Goal: Find specific page/section: Find specific page/section

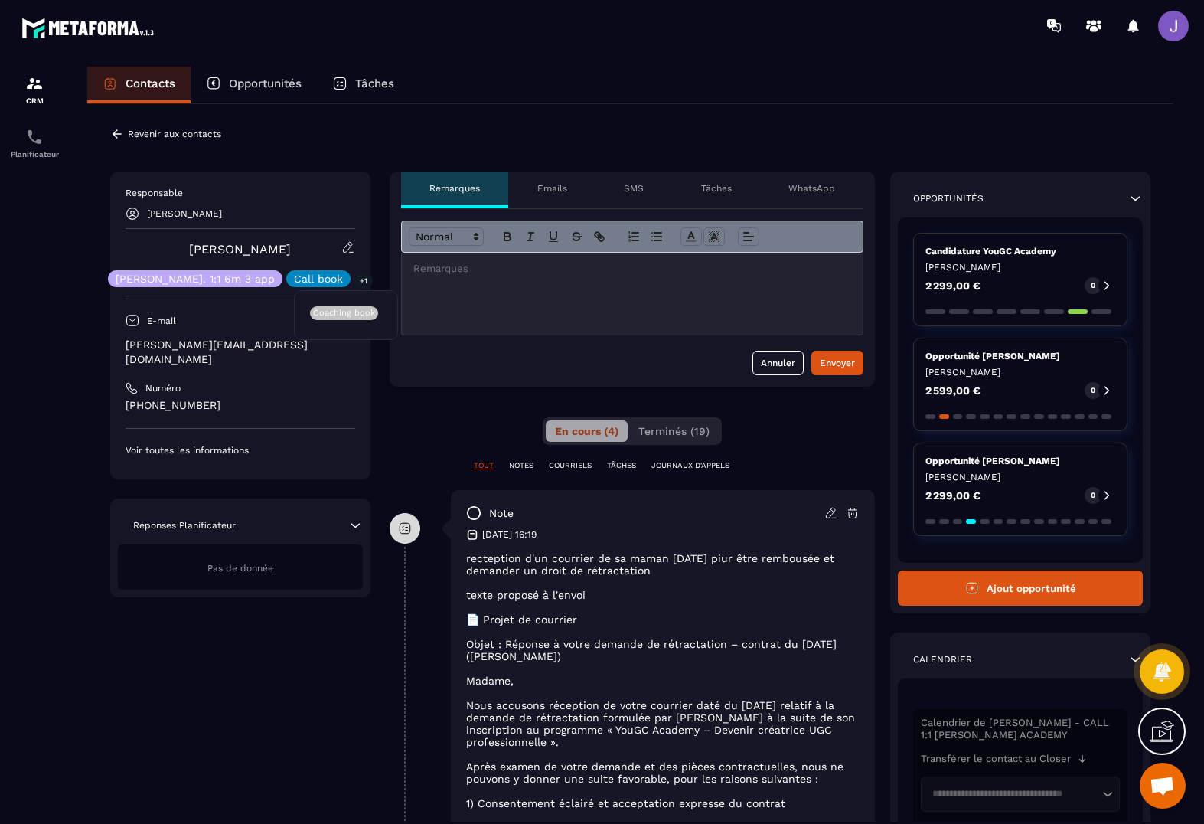
click at [355, 280] on p "+1" at bounding box center [364, 281] width 18 height 16
click at [210, 444] on p "Voir toutes les informations" at bounding box center [241, 450] width 230 height 12
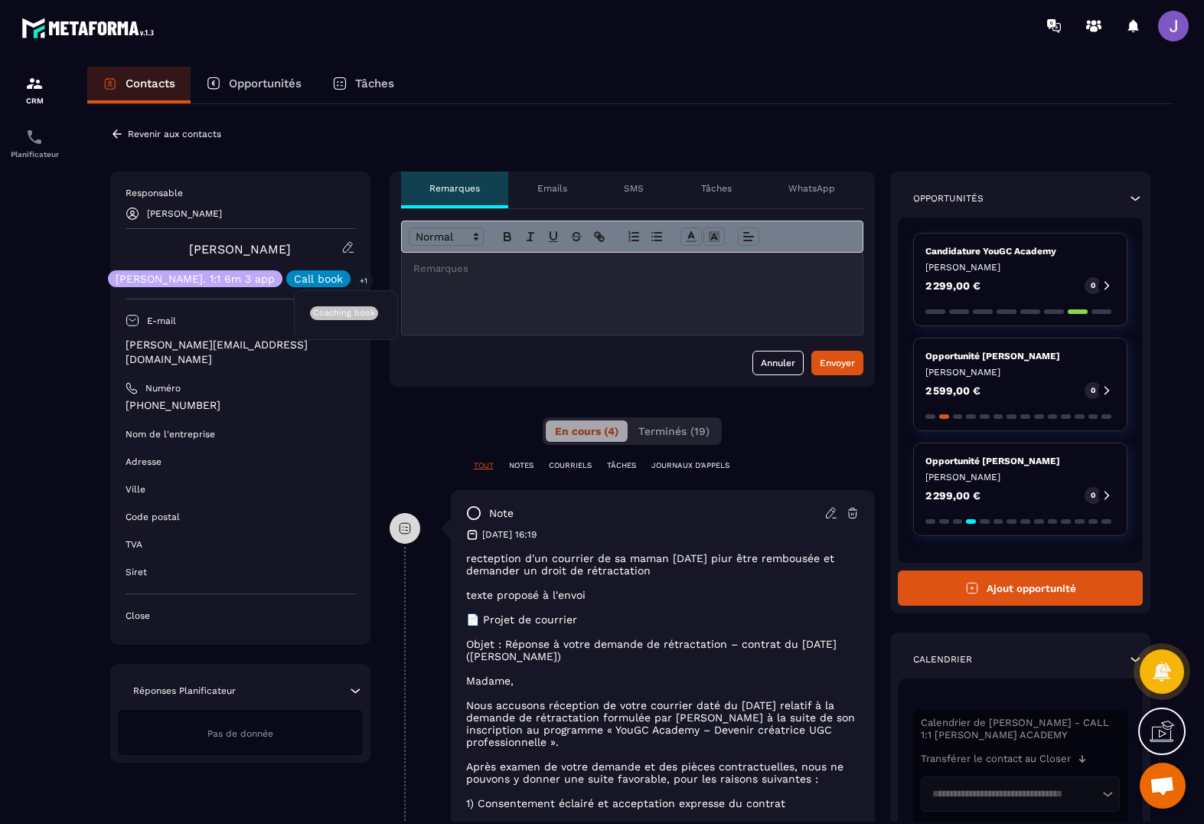
click at [355, 280] on p "+1" at bounding box center [364, 281] width 18 height 16
click at [349, 247] on icon at bounding box center [349, 247] width 14 height 14
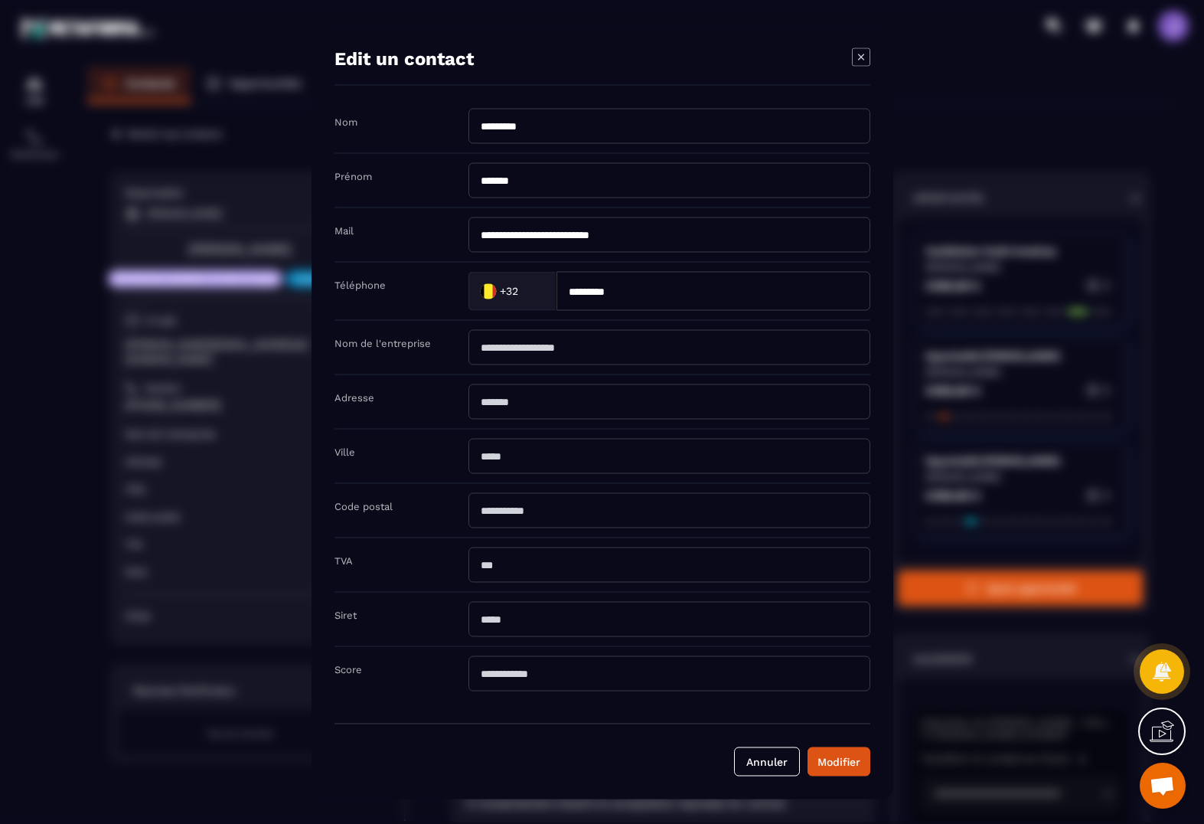
click at [252, 253] on div "Modal window" at bounding box center [602, 412] width 1204 height 824
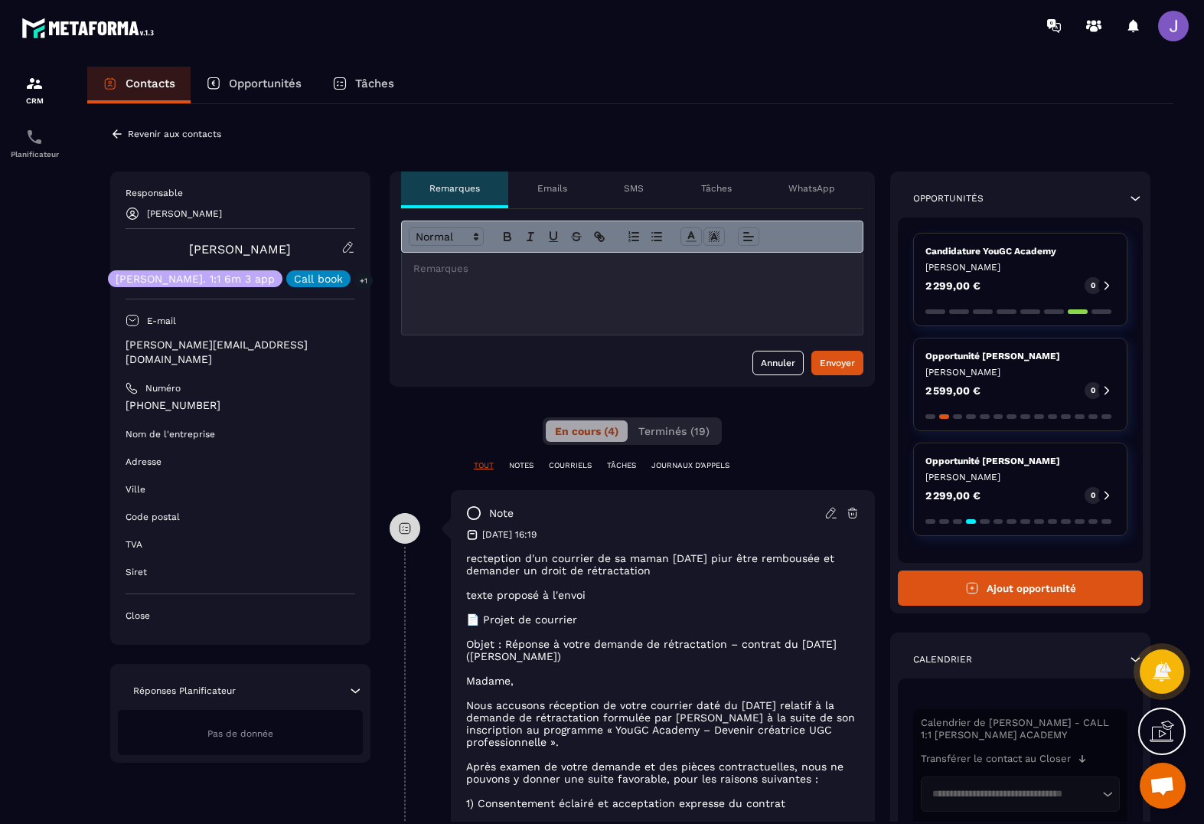
click at [141, 610] on p "Close" at bounding box center [241, 616] width 230 height 12
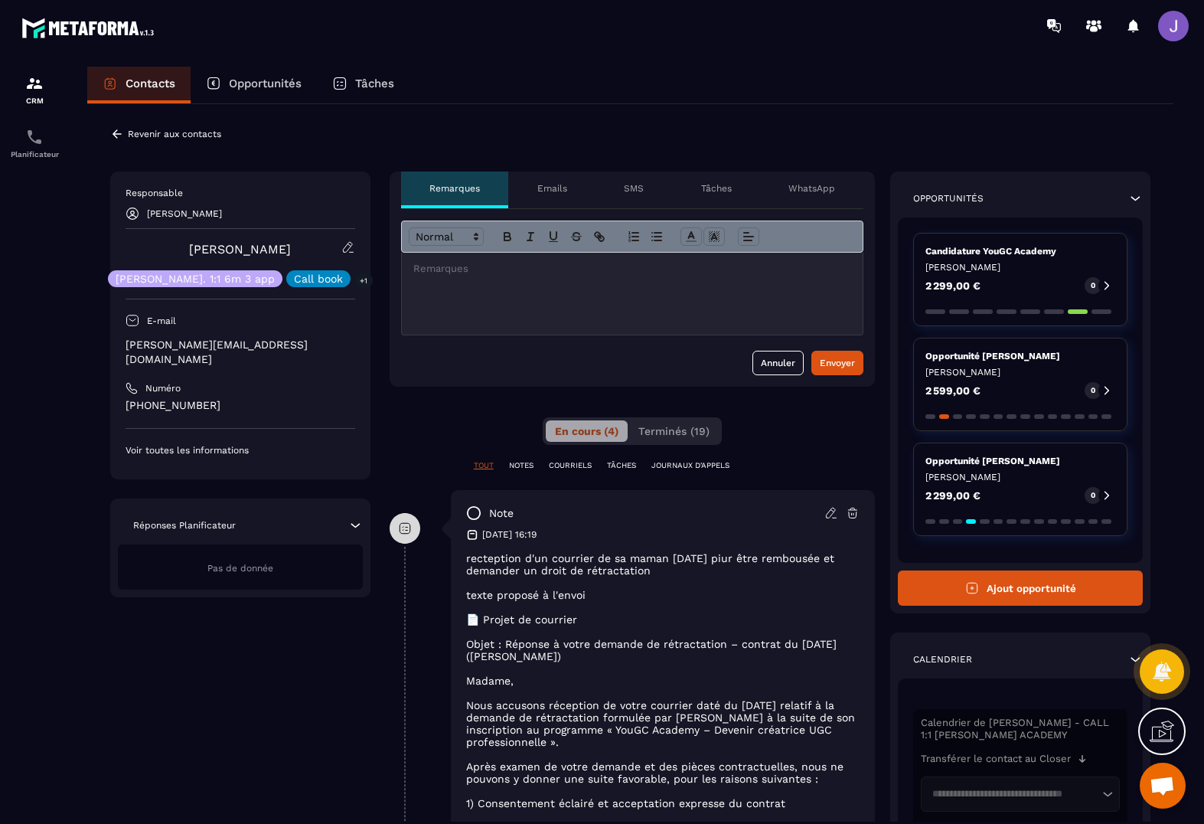
click at [165, 445] on div "Responsable [PERSON_NAME] [PERSON_NAME] [PERSON_NAME]. 1:1 6m 3 app Call book +…" at bounding box center [240, 326] width 260 height 308
click at [163, 444] on p "Voir toutes les informations" at bounding box center [241, 450] width 230 height 12
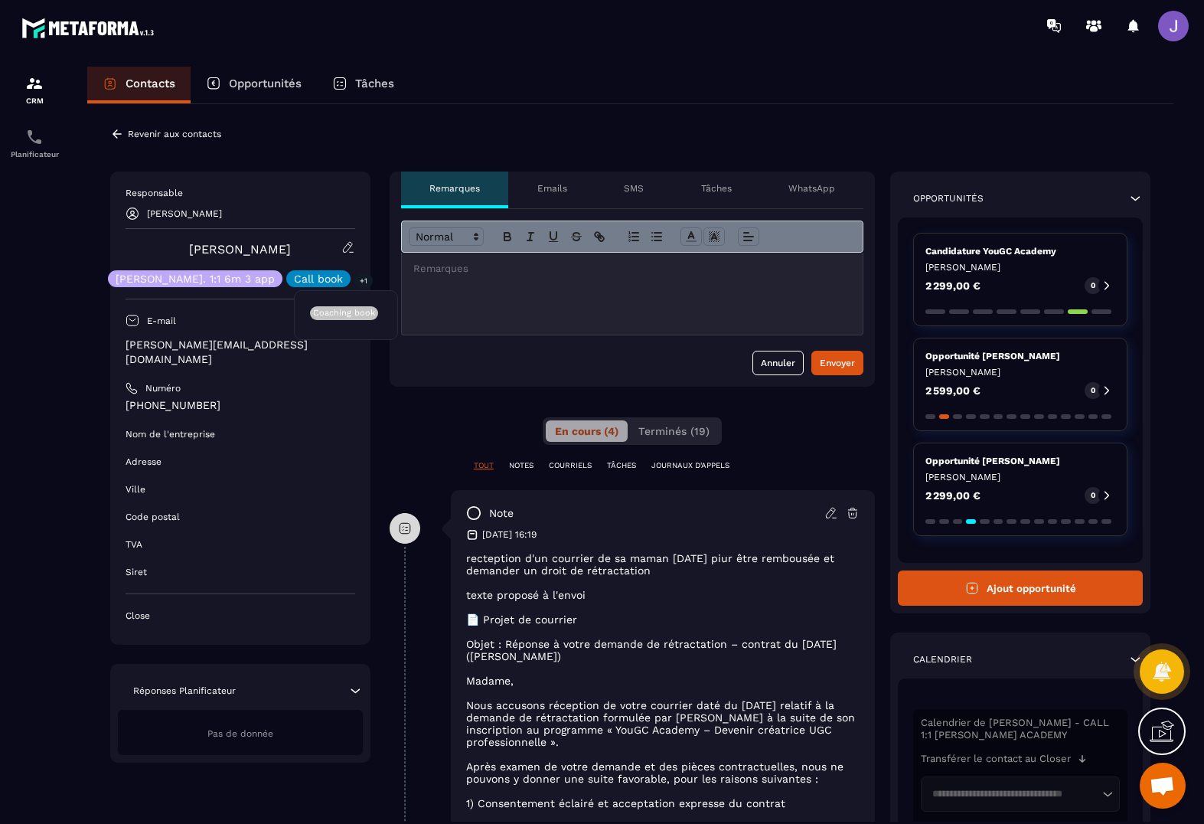
click at [1031, 206] on div "Opportunités Candidature YouGC Academy [PERSON_NAME] 2 299,00 € 0 Opportunité […" at bounding box center [1021, 393] width 260 height 442
click at [1165, 671] on icon at bounding box center [1161, 671] width 19 height 21
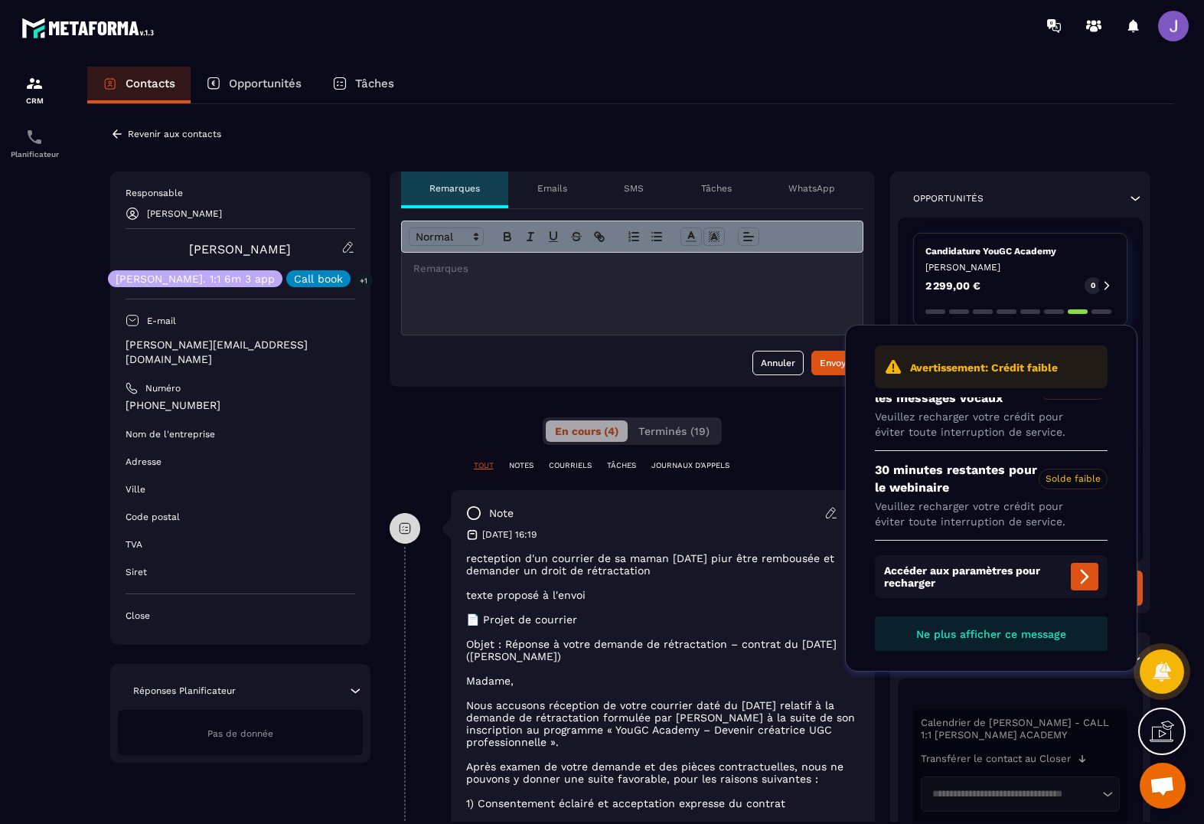
scroll to position [0, 0]
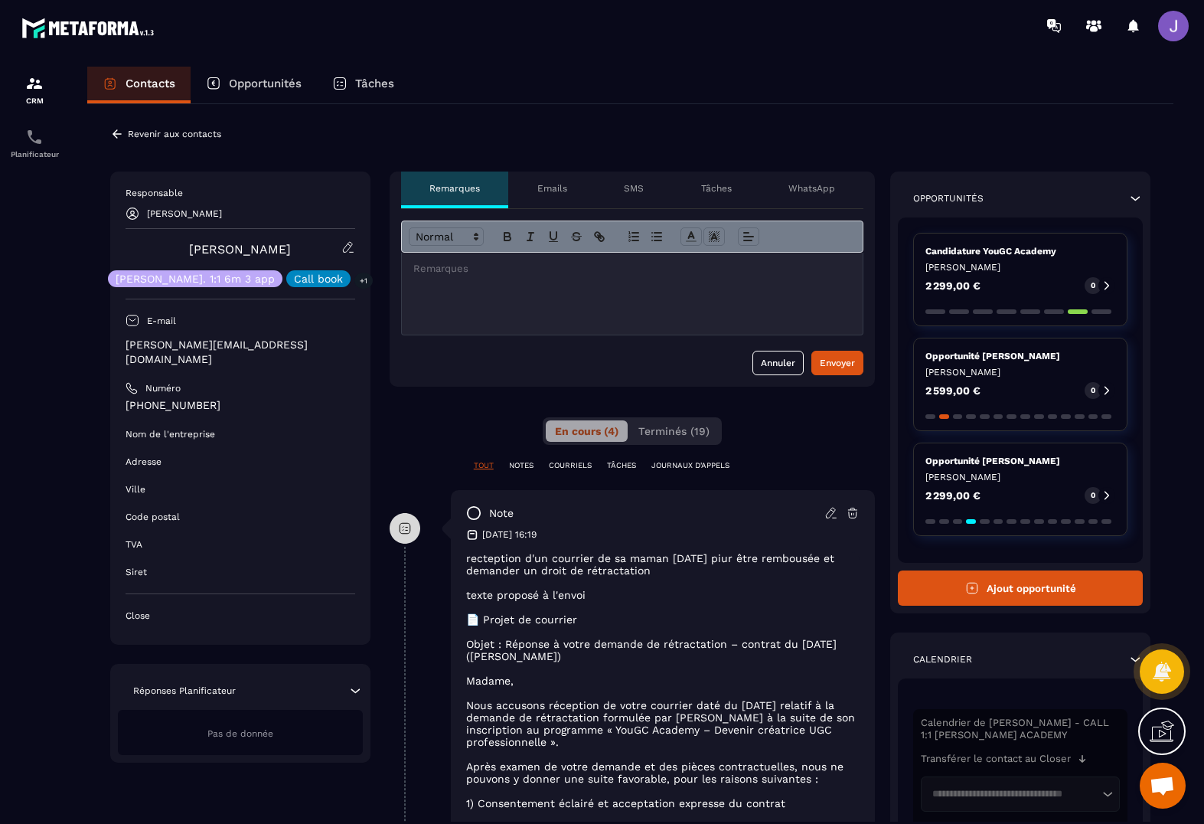
click at [240, 72] on div "Opportunités" at bounding box center [254, 85] width 126 height 37
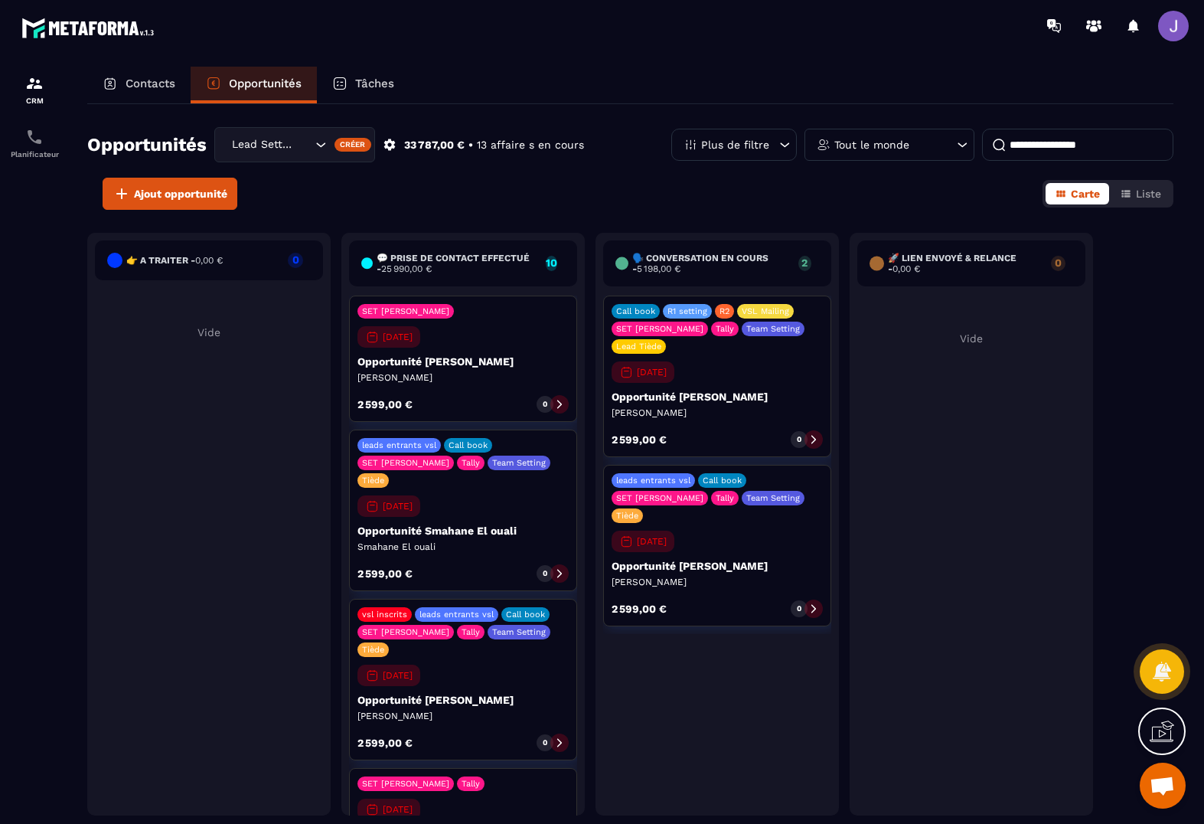
click at [390, 80] on p "Tâches" at bounding box center [374, 84] width 39 height 14
